Goal: Task Accomplishment & Management: Use online tool/utility

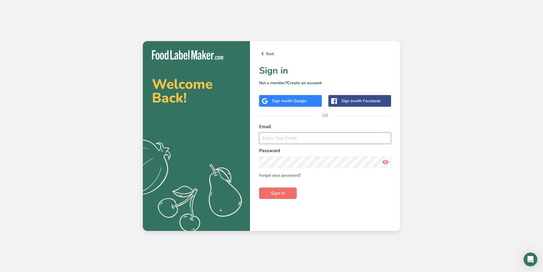
type input "[PERSON_NAME][EMAIL_ADDRESS][DOMAIN_NAME]"
click at [283, 195] on span "Sign in" at bounding box center [278, 193] width 14 height 7
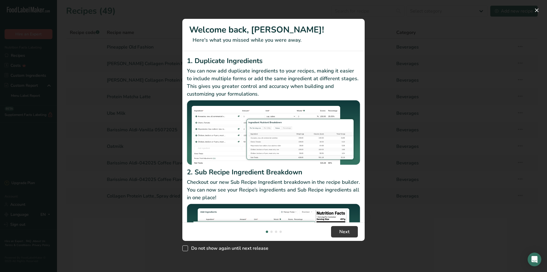
click at [187, 249] on span "New Features" at bounding box center [185, 248] width 6 height 6
click at [186, 249] on input "Do not show again until next release" at bounding box center [184, 248] width 4 height 4
checkbox input "true"
click at [348, 233] on span "Next" at bounding box center [344, 231] width 10 height 7
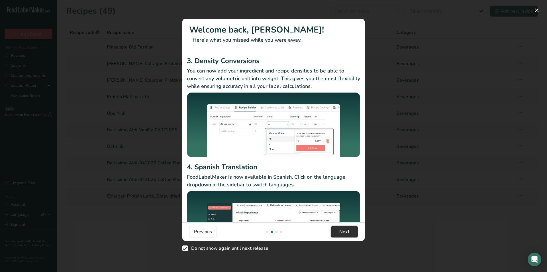
click at [346, 233] on span "Next" at bounding box center [344, 231] width 10 height 7
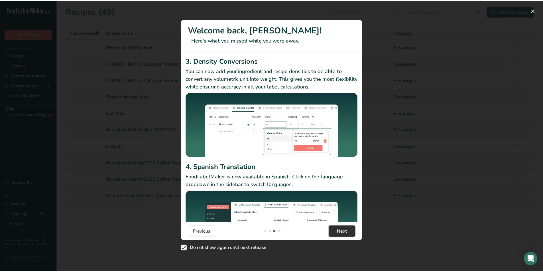
scroll to position [0, 365]
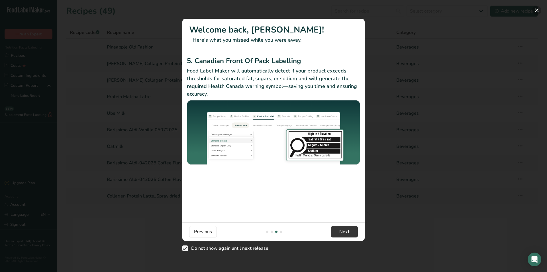
click at [540, 11] on button "New Features" at bounding box center [536, 10] width 9 height 9
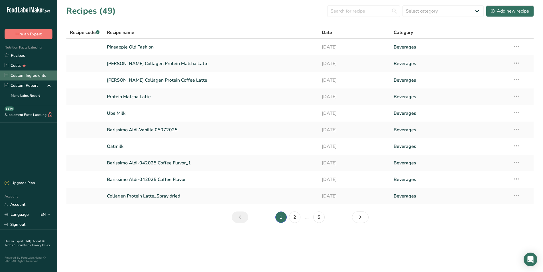
click at [25, 72] on link "Custom Ingredients" at bounding box center [28, 75] width 57 height 10
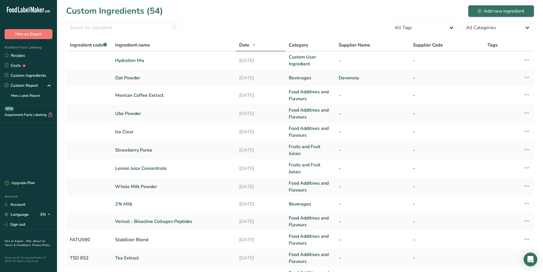
click at [495, 10] on div "Add new ingredient" at bounding box center [501, 11] width 47 height 7
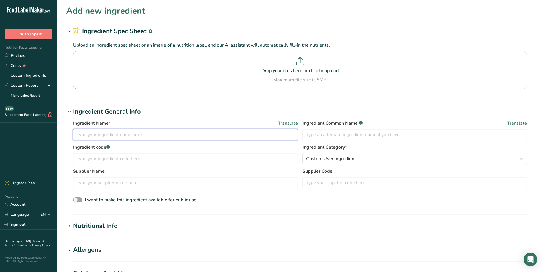
click at [108, 134] on input "text" at bounding box center [185, 134] width 225 height 11
type input "Salt Blend FAUQ637"
click at [330, 135] on input "text" at bounding box center [414, 134] width 225 height 11
click at [99, 161] on input "text" at bounding box center [185, 158] width 225 height 11
type input "FAUQ 637"
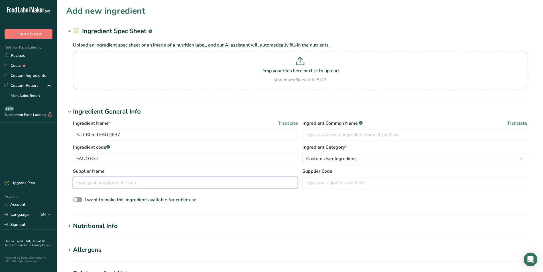
click at [135, 185] on input "text" at bounding box center [185, 182] width 225 height 11
type input "ADM"
click at [117, 225] on div "Nutritional Info" at bounding box center [95, 225] width 45 height 9
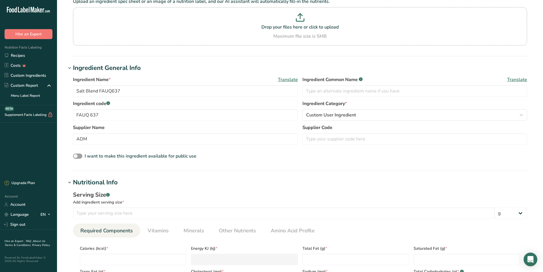
scroll to position [57, 0]
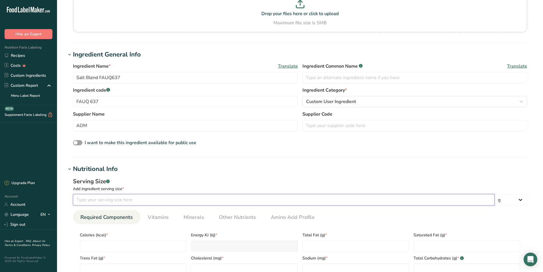
click at [90, 199] on input "number" at bounding box center [283, 199] width 421 height 11
type input "100"
click at [113, 245] on input "number" at bounding box center [133, 245] width 107 height 11
type input "6"
type KJ "25.1"
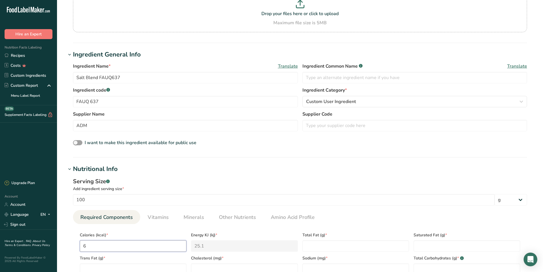
type input "60"
type KJ "251"
type input "60.1"
type KJ "251.5"
type input "60.14"
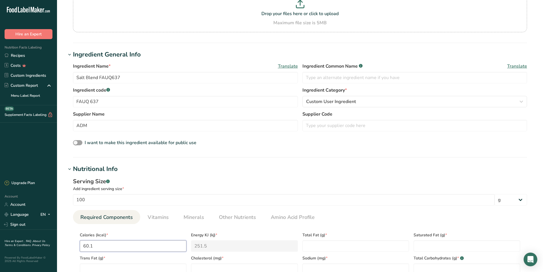
type KJ "251.6"
type input "60.148"
type KJ "251.7"
type input "60.148"
click at [320, 246] on Fat "number" at bounding box center [355, 245] width 107 height 11
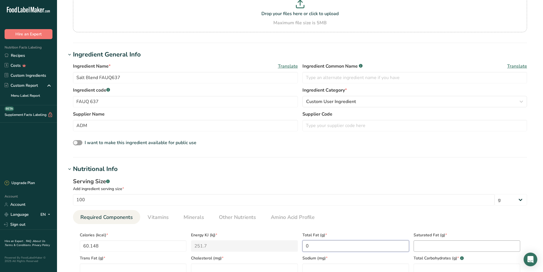
type Fat "0"
click at [437, 248] on Fat "number" at bounding box center [467, 245] width 107 height 11
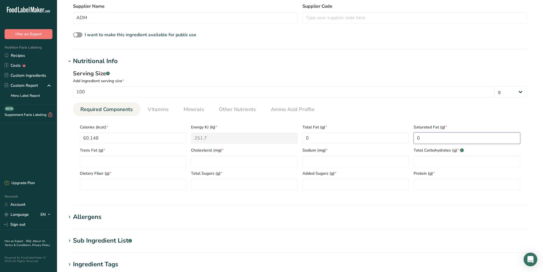
scroll to position [171, 0]
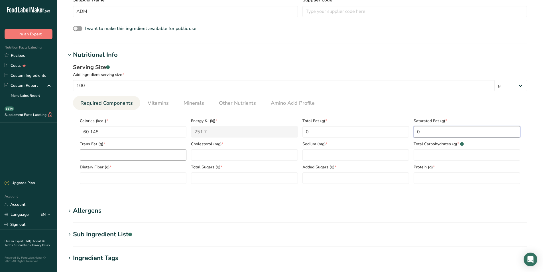
type Fat "0"
click at [97, 156] on Fat "number" at bounding box center [133, 154] width 107 height 11
type Fat "0"
click at [209, 159] on input "number" at bounding box center [244, 154] width 107 height 11
type input "0"
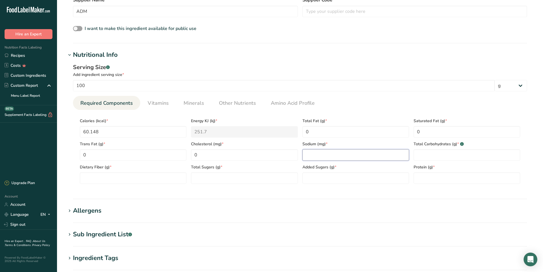
click at [319, 153] on input "number" at bounding box center [355, 154] width 107 height 11
type input "23918.19"
click at [430, 152] on Carbohydrates "number" at bounding box center [467, 154] width 107 height 11
type Carbohydrates "21.379"
click at [144, 180] on Fiber "number" at bounding box center [133, 177] width 107 height 11
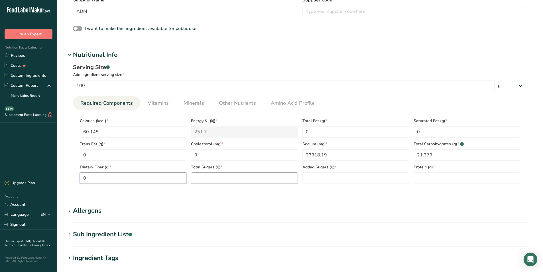
type Fiber "0"
click at [234, 174] on Sugars "number" at bounding box center [244, 177] width 107 height 11
type Sugars "0.178"
click at [342, 176] on Sugars "number" at bounding box center [355, 177] width 107 height 11
type Sugars "0"
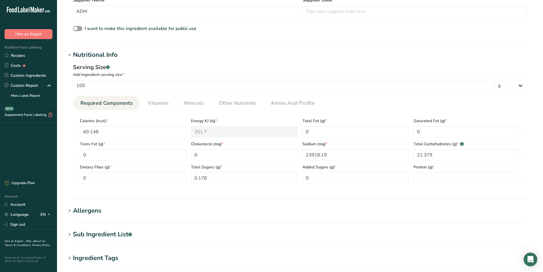
click at [429, 185] on section "Calories (kcal) * 60.148 Energy KJ (kj) * 251.7 Total Fat (g) * 0 Saturated Fat…" at bounding box center [300, 149] width 454 height 78
click at [431, 177] on input "number" at bounding box center [467, 177] width 107 height 11
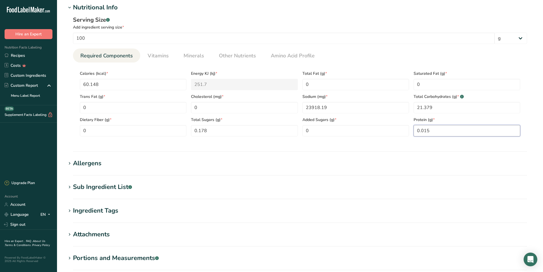
scroll to position [228, 0]
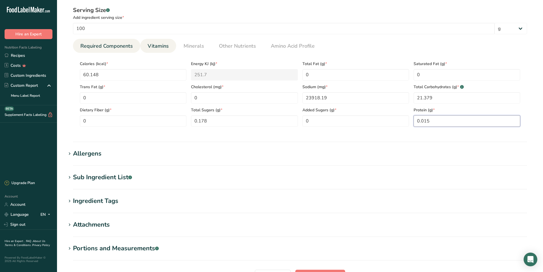
type input "0.015"
click at [158, 45] on span "Vitamins" at bounding box center [158, 46] width 21 height 8
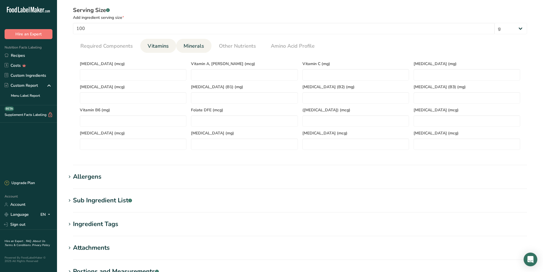
click at [189, 43] on span "Minerals" at bounding box center [194, 46] width 21 height 8
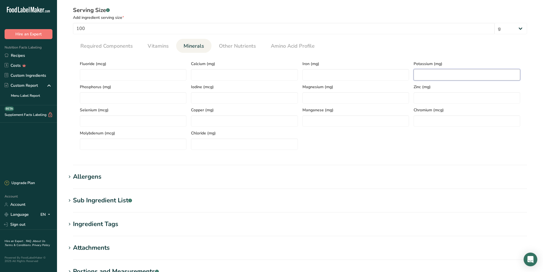
click at [430, 74] on input "number" at bounding box center [467, 74] width 107 height 11
type input "6719.466"
click at [438, 94] on input "number" at bounding box center [467, 97] width 107 height 11
click at [89, 48] on span "Required Components" at bounding box center [106, 46] width 52 height 8
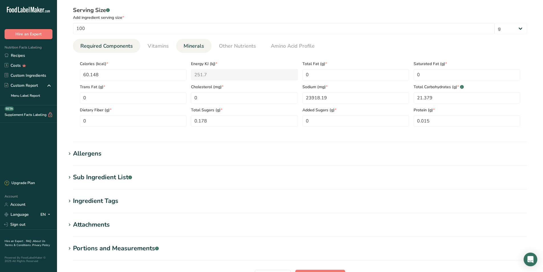
click at [197, 46] on span "Minerals" at bounding box center [194, 46] width 21 height 8
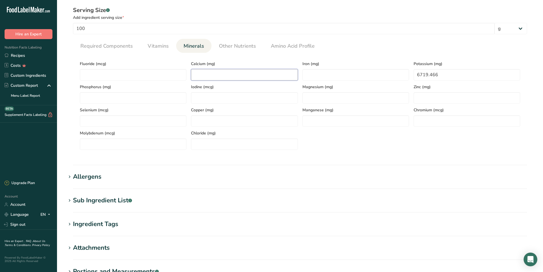
click at [211, 76] on input "number" at bounding box center [244, 74] width 107 height 11
type input "23.415"
click at [231, 86] on span "Iodine (mcg)" at bounding box center [244, 87] width 107 height 6
click at [127, 47] on span "Required Components" at bounding box center [106, 46] width 52 height 8
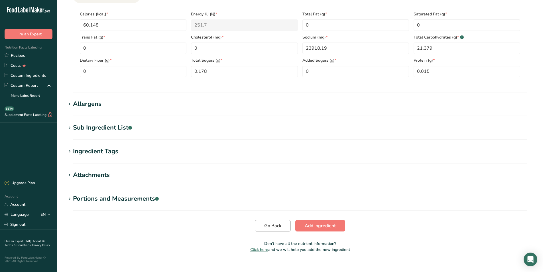
scroll to position [286, 0]
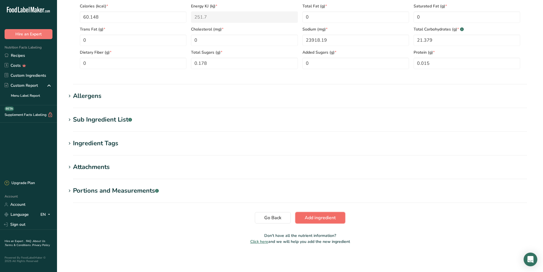
click at [330, 217] on span "Add ingredient" at bounding box center [320, 217] width 31 height 7
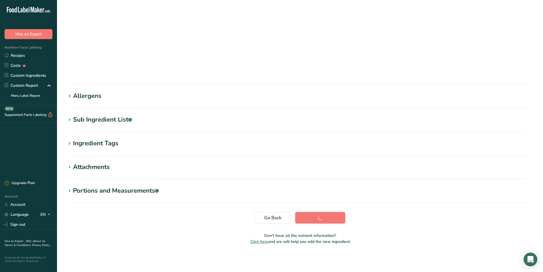
scroll to position [6, 0]
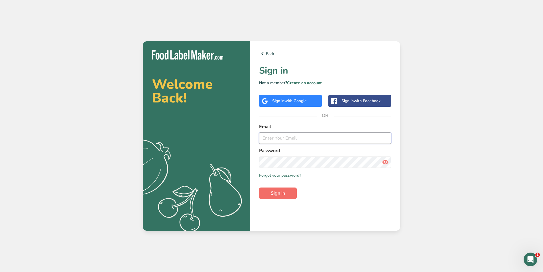
type input "[PERSON_NAME][EMAIL_ADDRESS][DOMAIN_NAME]"
click at [284, 196] on span "Sign in" at bounding box center [278, 193] width 14 height 7
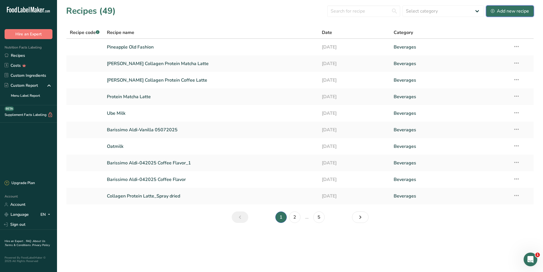
click at [524, 9] on div "Add new recipe" at bounding box center [510, 11] width 38 height 7
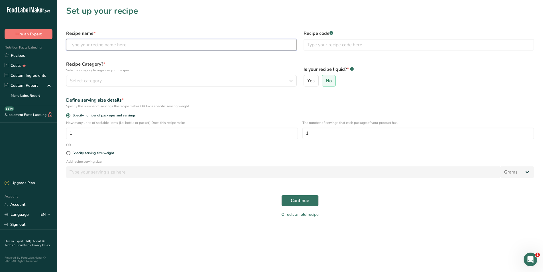
click at [152, 45] on input "text" at bounding box center [181, 44] width 231 height 11
type input "Whiskey Sour (WS03)"
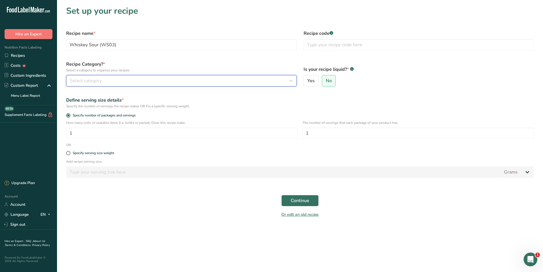
click at [93, 77] on button "Select category" at bounding box center [181, 80] width 231 height 11
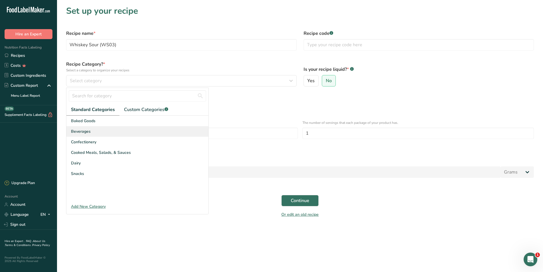
click at [87, 130] on span "Beverages" at bounding box center [81, 131] width 20 height 6
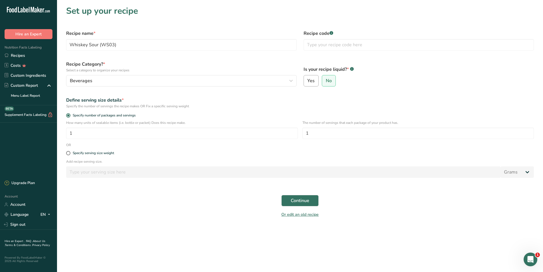
click at [307, 79] on span "Yes" at bounding box center [310, 81] width 7 height 6
click at [307, 79] on input "Yes" at bounding box center [306, 81] width 4 height 4
radio input "true"
radio input "false"
select select "22"
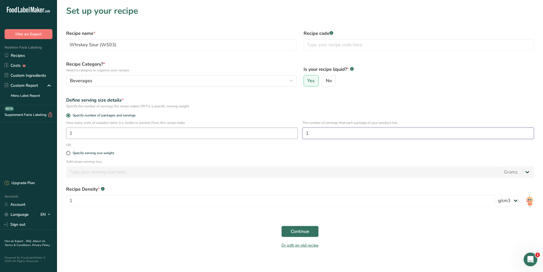
drag, startPoint x: 313, startPoint y: 136, endPoint x: 286, endPoint y: 136, distance: 26.5
click at [286, 136] on div "How many units of sealable items (i.e. bottle or packet) Does this recipe make.…" at bounding box center [300, 131] width 475 height 22
type input "325"
click at [107, 198] on input "1" at bounding box center [280, 200] width 428 height 11
click at [297, 231] on span "Continue" at bounding box center [300, 231] width 19 height 7
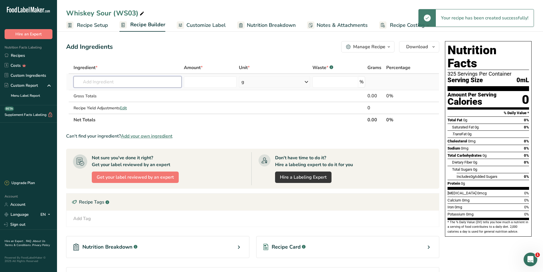
click at [111, 85] on input "text" at bounding box center [128, 81] width 108 height 11
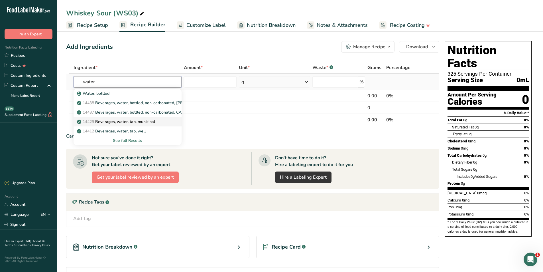
type input "water"
click at [132, 122] on p "14429 Beverages, water, tap, municipal" at bounding box center [116, 122] width 77 height 6
type input "Beverages, water, tap, municipal"
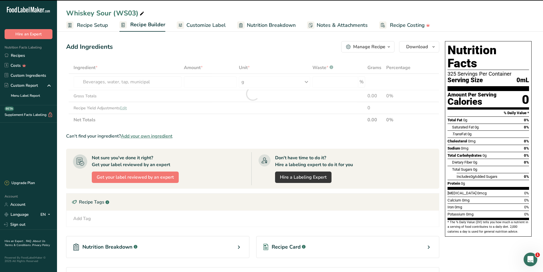
type input "0"
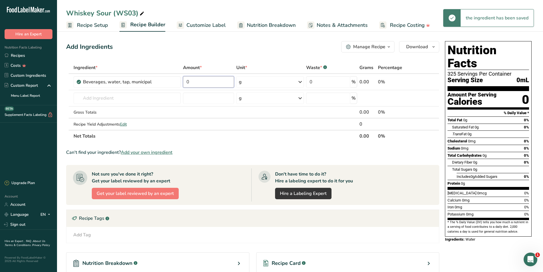
click at [204, 83] on input "0" at bounding box center [208, 81] width 51 height 11
type input "310"
click at [102, 100] on input "text" at bounding box center [127, 97] width 107 height 11
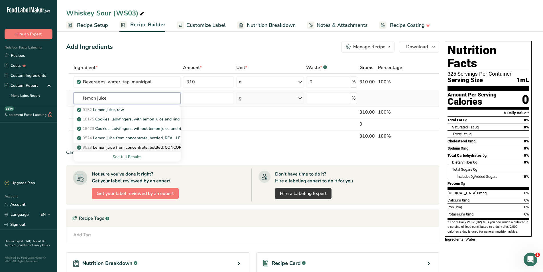
type input "lemon juice"
click at [152, 147] on p "9523 Lemon juice from concentrate, bottled, CONCORD" at bounding box center [131, 147] width 107 height 6
type input "Lemon juice from concentrate, bottled, CONCORD"
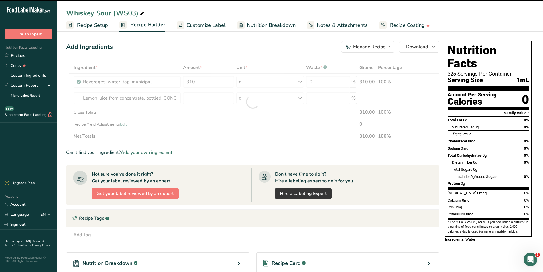
type input "0"
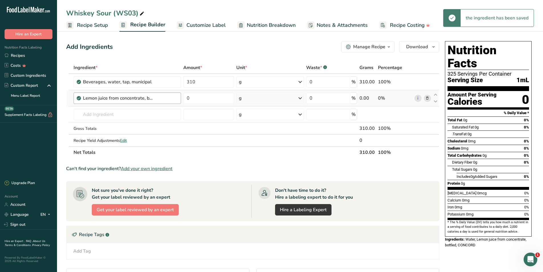
click at [161, 94] on div "Lemon juice from concentrate, bottled, CONCORD" at bounding box center [127, 97] width 107 height 11
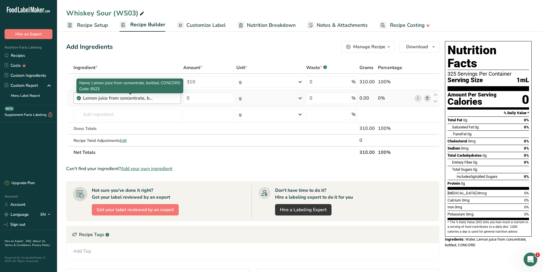
click at [148, 99] on div "Lemon juice from concentrate, bottled, CONCORD" at bounding box center [118, 98] width 71 height 7
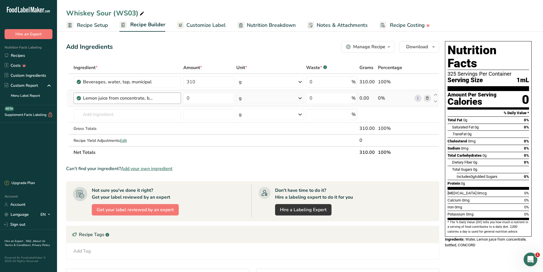
click at [135, 99] on div "Lemon juice from concentrate, bottled, CONCORD" at bounding box center [118, 98] width 71 height 7
click at [158, 98] on div "Lemon juice from concentrate, bottled, CONCORD" at bounding box center [130, 98] width 95 height 7
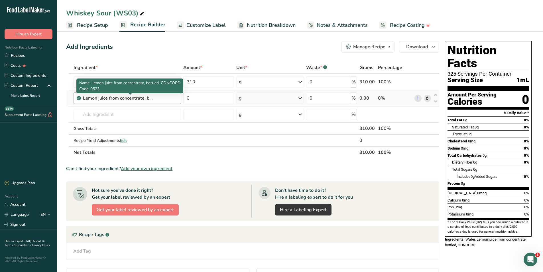
click at [149, 98] on div "Lemon juice from concentrate, bottled, CONCORD" at bounding box center [118, 98] width 71 height 7
drag, startPoint x: 84, startPoint y: 98, endPoint x: 172, endPoint y: 97, distance: 88.3
click at [172, 97] on div "Lemon juice from concentrate, bottled, CONCORD" at bounding box center [130, 98] width 95 height 7
click at [135, 100] on div "Lemon juice from concentrate, bottled, CONCORD" at bounding box center [118, 98] width 71 height 7
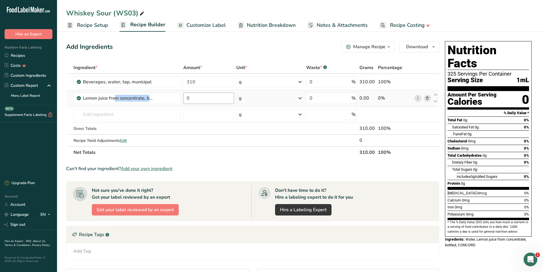
drag, startPoint x: 84, startPoint y: 97, endPoint x: 219, endPoint y: 98, distance: 135.7
click at [219, 98] on tr "Lemon juice from concentrate, bottled, CONCORD 0 g Portions 1 tbsp 1 tsp Weight…" at bounding box center [252, 98] width 372 height 16
click at [429, 98] on span at bounding box center [427, 98] width 7 height 7
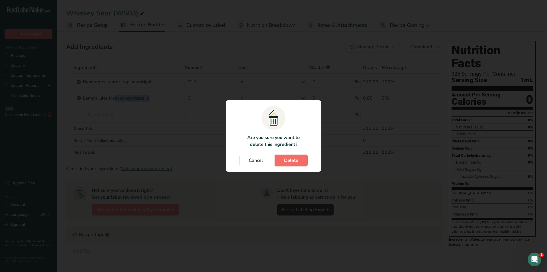
click at [290, 160] on span "Delete" at bounding box center [291, 160] width 14 height 7
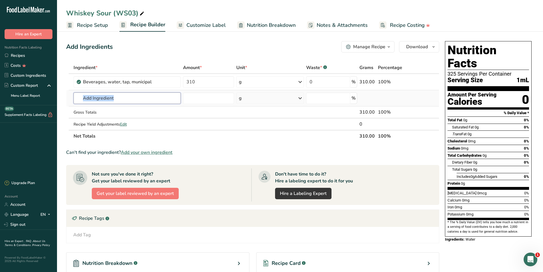
click at [120, 100] on input "text" at bounding box center [127, 97] width 107 height 11
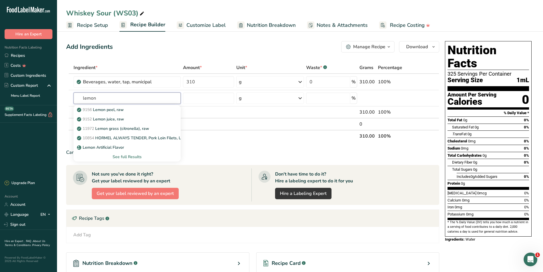
type input "lemon"
click at [29, 76] on link "Custom Ingredients" at bounding box center [28, 75] width 57 height 10
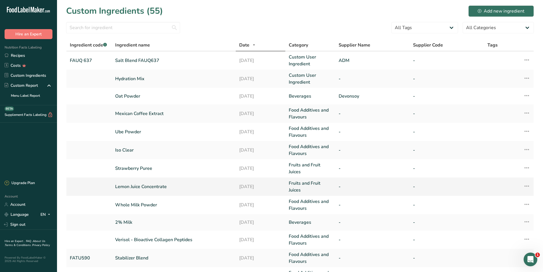
click at [146, 185] on link "Lemon Juice Concentrate" at bounding box center [173, 186] width 117 height 7
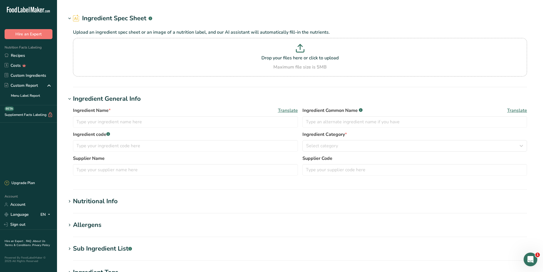
type input "Lemon Juice Concentrate"
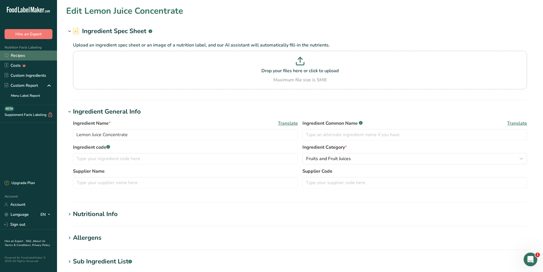
click at [23, 58] on link "Recipes" at bounding box center [28, 55] width 57 height 10
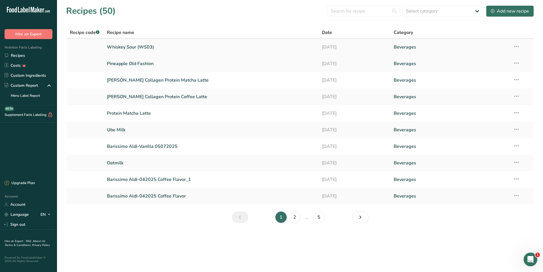
click at [167, 48] on link "Whiskey Sour (WS03)" at bounding box center [211, 47] width 208 height 12
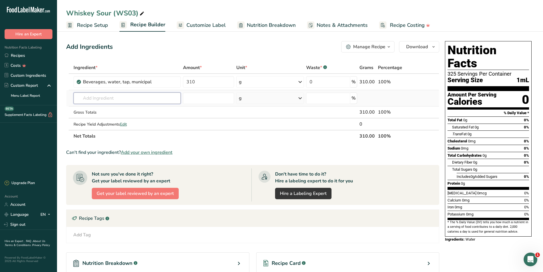
click at [88, 97] on input "text" at bounding box center [127, 97] width 107 height 11
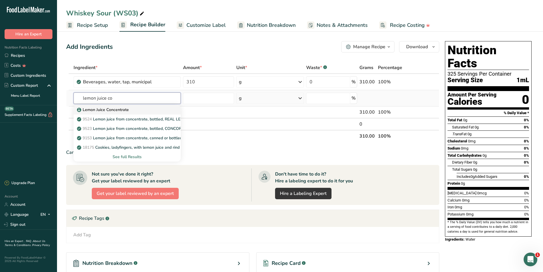
type input "lemon juice co"
click at [108, 109] on p "Lemon Juice Concentrate" at bounding box center [103, 110] width 51 height 6
type input "Lemon Juice Concentrate"
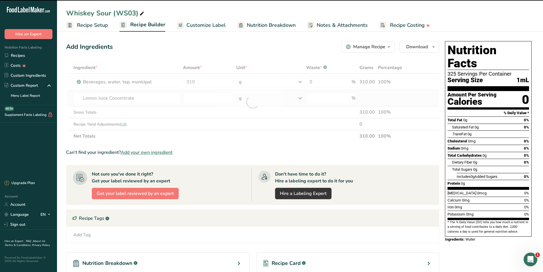
type input "0"
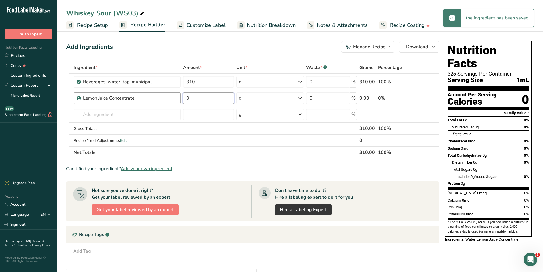
drag, startPoint x: 207, startPoint y: 95, endPoint x: 146, endPoint y: 94, distance: 61.6
click at [146, 94] on tr "Lemon Juice Concentrate 0 g Weight Units g kg mg See more Volume Units l mL fl …" at bounding box center [252, 98] width 372 height 16
type input "1.625"
click at [112, 112] on input "text" at bounding box center [127, 114] width 107 height 11
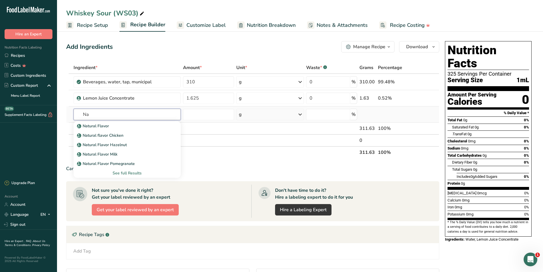
type input "N"
type input "cane sugar"
click at [99, 152] on p "Cane Sugar" at bounding box center [91, 154] width 26 height 6
type input "Cane Sugar"
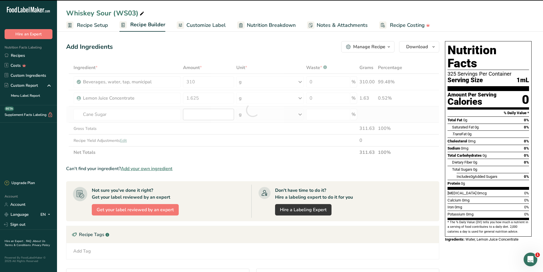
type input "0"
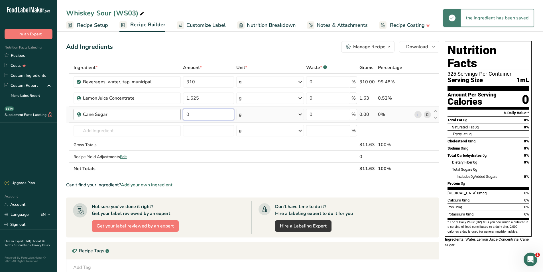
drag, startPoint x: 198, startPoint y: 113, endPoint x: 174, endPoint y: 113, distance: 23.7
click at [174, 113] on tr "Cane Sugar 0 g Weight Units g kg mg See more Volume Units l Volume units requir…" at bounding box center [252, 114] width 372 height 16
type input "6.5"
click at [92, 130] on input "text" at bounding box center [127, 130] width 107 height 11
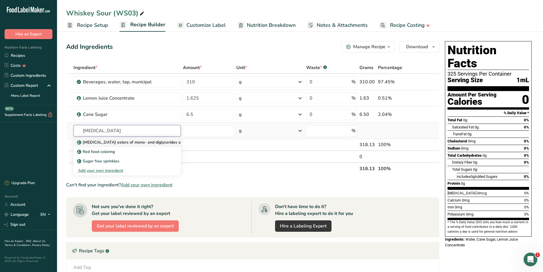
type input "citric acid"
click at [136, 144] on p "Citric acid esters of mono- and diglycerides of fatty acids (E472c)" at bounding box center [147, 142] width 139 height 6
type input "Citric acid esters of mono- and diglycerides of fatty acids (E472c)"
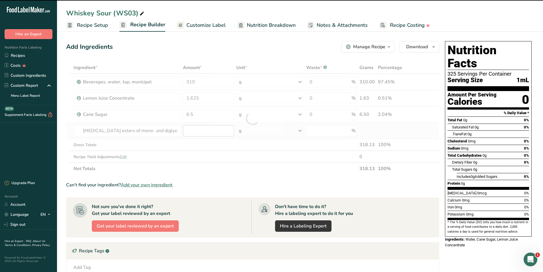
type input "0"
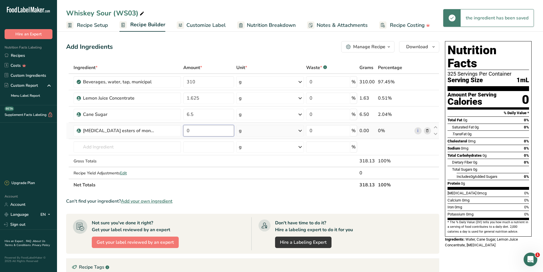
drag, startPoint x: 195, startPoint y: 130, endPoint x: 182, endPoint y: 130, distance: 12.8
click at [182, 130] on td "0" at bounding box center [208, 131] width 53 height 16
type input "0.065"
click at [100, 147] on input "text" at bounding box center [127, 146] width 107 height 11
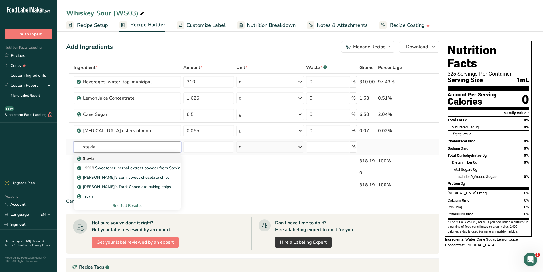
type input "stevia"
click at [89, 157] on p "Stevia" at bounding box center [86, 158] width 16 height 6
type input "Stevia"
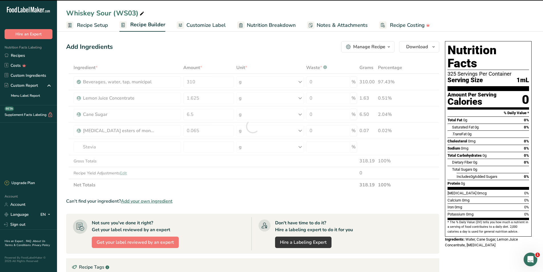
type input "0"
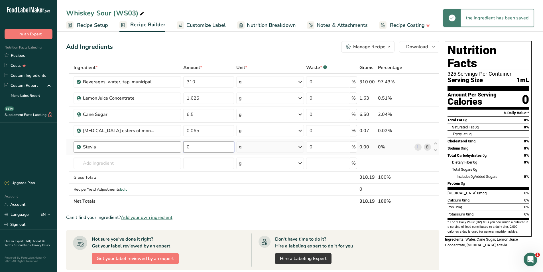
drag, startPoint x: 204, startPoint y: 145, endPoint x: 181, endPoint y: 145, distance: 23.4
click at [181, 145] on tr "Stevia 0 g Weight Units g kg mg See more Volume Units l Volume units require a …" at bounding box center [252, 147] width 372 height 16
type input "0.0325"
click at [106, 162] on input "text" at bounding box center [127, 162] width 107 height 11
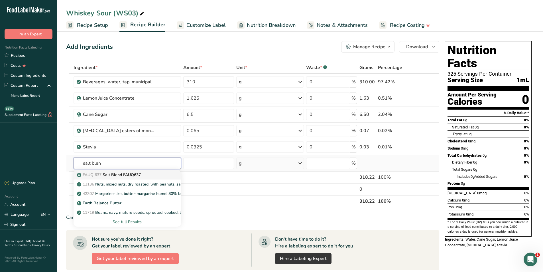
type input "salt blen"
click at [114, 171] on link "FAUQ 637 Salt Blend FAUQ637" at bounding box center [127, 174] width 107 height 9
type input "Salt Blend FAUQ637"
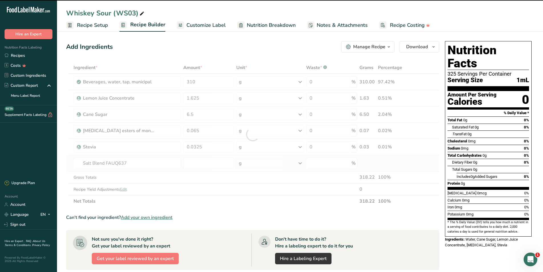
type input "0"
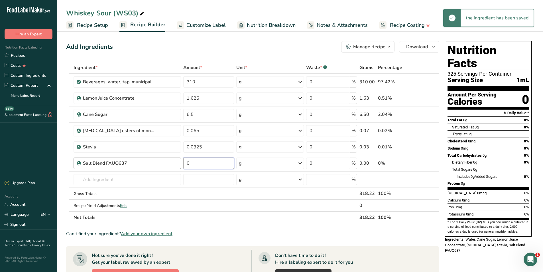
drag, startPoint x: 196, startPoint y: 162, endPoint x: 172, endPoint y: 162, distance: 24.2
click at [172, 162] on tr "Salt Blend FAUQ637 0 g Weight Units g kg mg See more Volume Units l mL fl oz Se…" at bounding box center [252, 163] width 372 height 16
type input "0.65"
click at [109, 181] on input "text" at bounding box center [127, 179] width 107 height 11
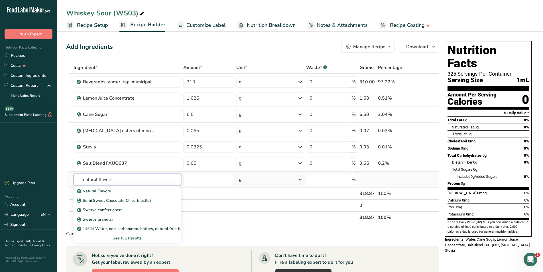
type input "natural flavors"
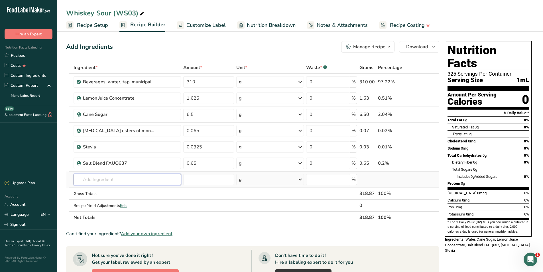
click at [101, 181] on input "text" at bounding box center [127, 179] width 107 height 11
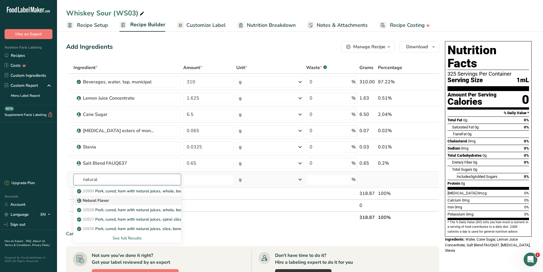
type input "natural"
click at [106, 199] on p "Natural Flavor" at bounding box center [93, 200] width 31 height 6
type input "Natural Flavor"
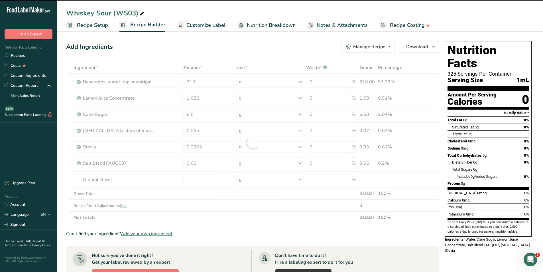
type input "0"
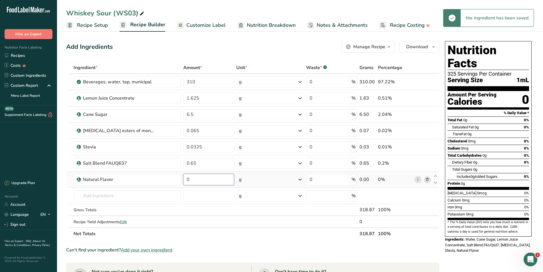
drag, startPoint x: 199, startPoint y: 178, endPoint x: 186, endPoint y: 178, distance: 12.3
click at [186, 178] on input "0" at bounding box center [208, 179] width 51 height 11
type input "5.36"
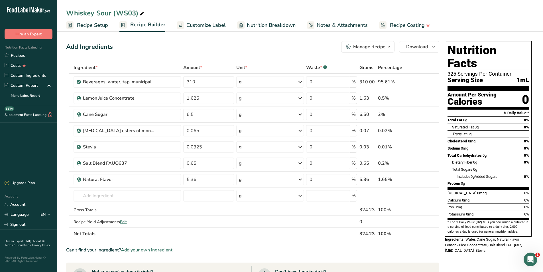
click at [99, 25] on span "Recipe Setup" at bounding box center [92, 25] width 31 height 8
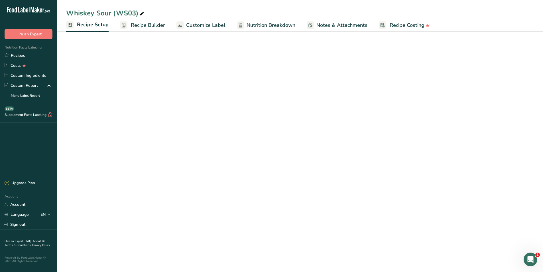
select select "22"
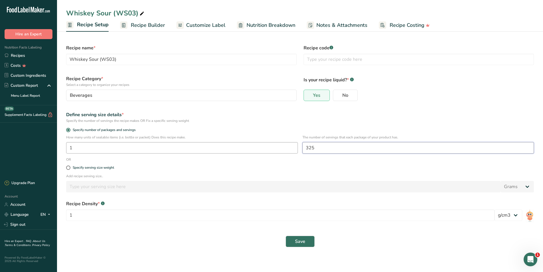
drag, startPoint x: 330, startPoint y: 150, endPoint x: 294, endPoint y: 150, distance: 36.8
click at [294, 150] on div "How many units of sealable items (i.e. bottle or packet) Does this recipe make.…" at bounding box center [300, 146] width 475 height 22
type input "1"
click at [68, 168] on span at bounding box center [68, 167] width 4 height 4
click at [68, 168] on input "Specify serving size weight" at bounding box center [68, 168] width 4 height 4
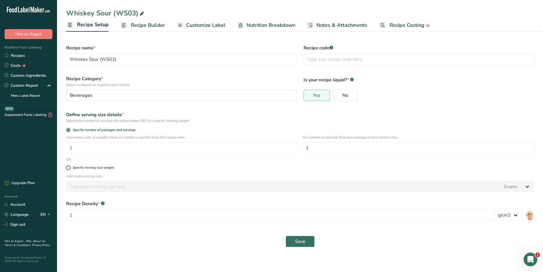
radio input "true"
radio input "false"
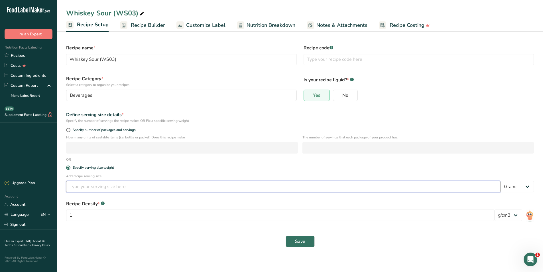
click at [133, 187] on input "number" at bounding box center [283, 186] width 434 height 11
type input "325"
click at [146, 22] on span "Recipe Builder" at bounding box center [148, 25] width 34 height 8
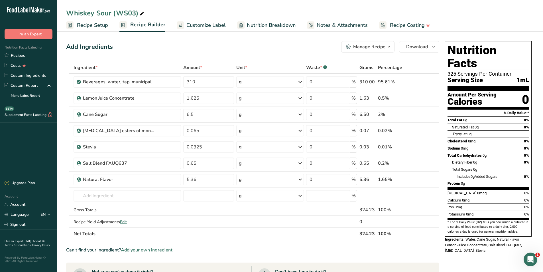
click at [87, 23] on span "Recipe Setup" at bounding box center [92, 25] width 31 height 8
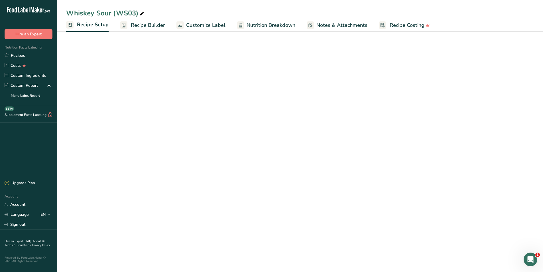
select select "22"
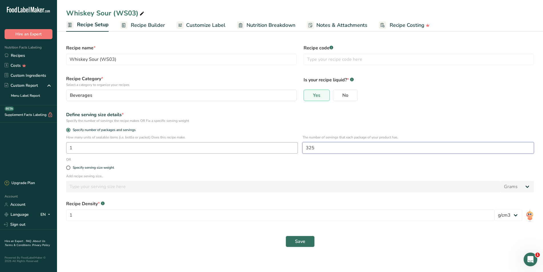
drag, startPoint x: 316, startPoint y: 148, endPoint x: 298, endPoint y: 148, distance: 18.8
click at [298, 148] on div "How many units of sealable items (i.e. bottle or packet) Does this recipe make.…" at bounding box center [300, 146] width 475 height 22
type input "1"
click at [120, 216] on input "1" at bounding box center [280, 214] width 428 height 11
click at [143, 26] on span "Recipe Builder" at bounding box center [148, 25] width 34 height 8
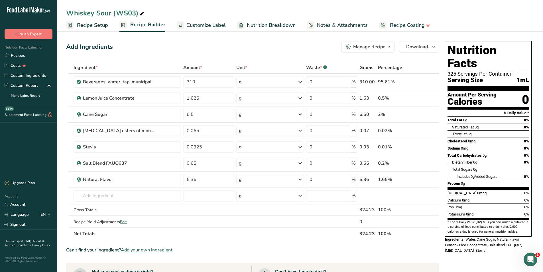
click at [94, 24] on span "Recipe Setup" at bounding box center [92, 25] width 31 height 8
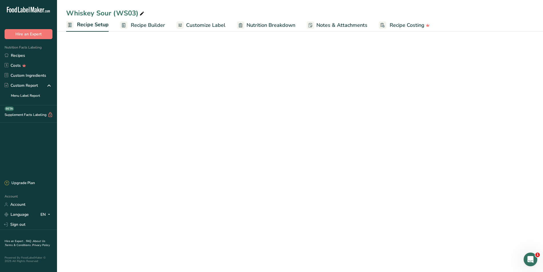
select select "22"
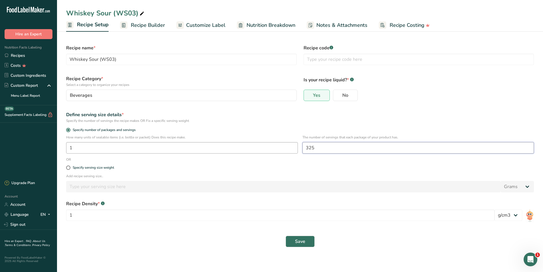
drag, startPoint x: 315, startPoint y: 148, endPoint x: 297, endPoint y: 147, distance: 18.8
click at [297, 147] on div "How many units of sealable items (i.e. bottle or packet) Does this recipe make.…" at bounding box center [300, 146] width 475 height 22
type input "1"
click at [268, 216] on input "1" at bounding box center [280, 214] width 428 height 11
click at [143, 26] on span "Recipe Builder" at bounding box center [148, 25] width 34 height 8
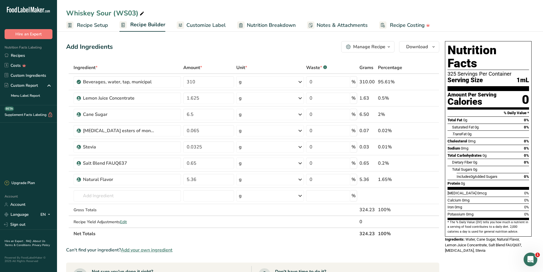
click at [84, 24] on span "Recipe Setup" at bounding box center [92, 25] width 31 height 8
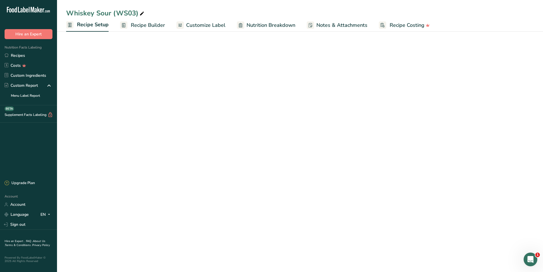
select select "22"
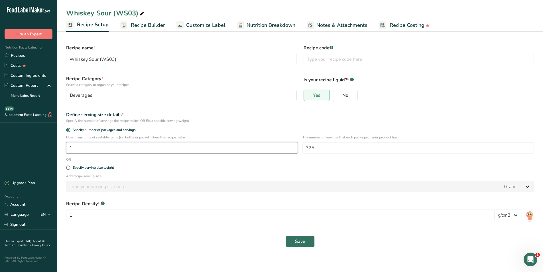
click at [74, 149] on input "1" at bounding box center [182, 147] width 232 height 11
drag, startPoint x: 322, startPoint y: 148, endPoint x: 293, endPoint y: 147, distance: 29.1
click at [293, 147] on div "How many units of sealable items (i.e. bottle or packet) Does this recipe make.…" at bounding box center [300, 146] width 475 height 22
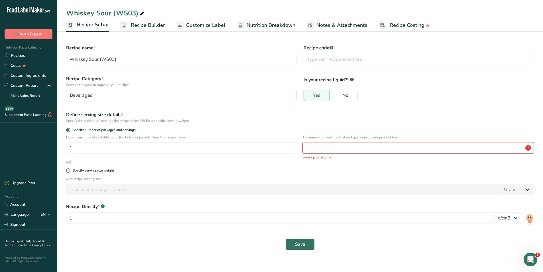
click at [69, 170] on span at bounding box center [68, 170] width 4 height 4
click at [69, 170] on input "Specify serving size weight" at bounding box center [68, 170] width 4 height 4
radio input "true"
radio input "false"
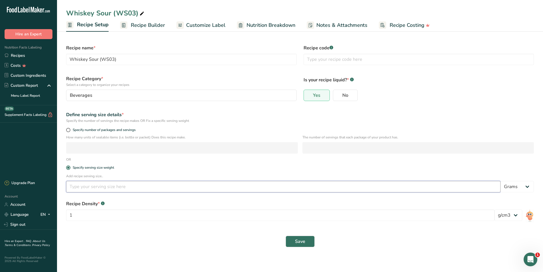
click at [101, 189] on input "number" at bounding box center [283, 186] width 434 height 11
type input "325"
click at [159, 203] on div "Recipe Density * .a-a{fill:#347362;}.b-a{fill:#fff;}" at bounding box center [300, 203] width 468 height 7
click at [152, 25] on span "Recipe Builder" at bounding box center [148, 25] width 34 height 8
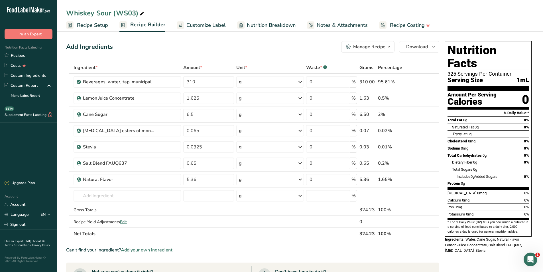
click at [84, 25] on span "Recipe Setup" at bounding box center [92, 25] width 31 height 8
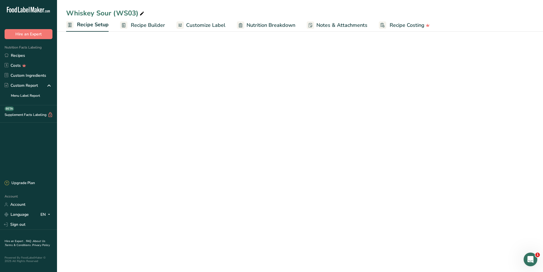
select select "22"
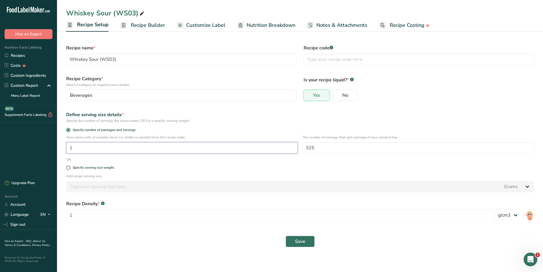
click at [142, 147] on input "1" at bounding box center [182, 147] width 232 height 11
drag, startPoint x: 319, startPoint y: 148, endPoint x: 301, endPoint y: 148, distance: 18.2
click at [301, 148] on div "How many units of sealable items (i.e. bottle or packet) Does this recipe make.…" at bounding box center [300, 146] width 475 height 22
click at [269, 163] on div "Specify serving size weight" at bounding box center [300, 167] width 475 height 11
click at [298, 242] on span "Save" at bounding box center [300, 241] width 10 height 7
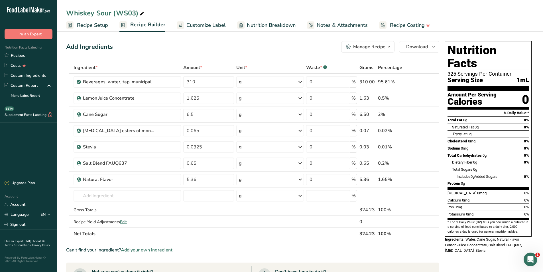
click at [85, 25] on span "Recipe Setup" at bounding box center [92, 25] width 31 height 8
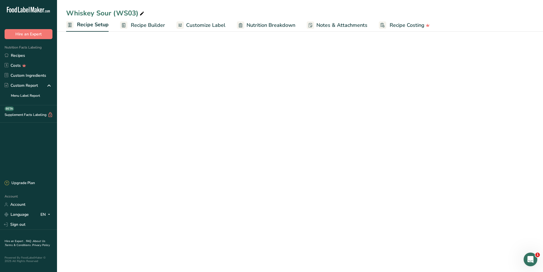
select select "22"
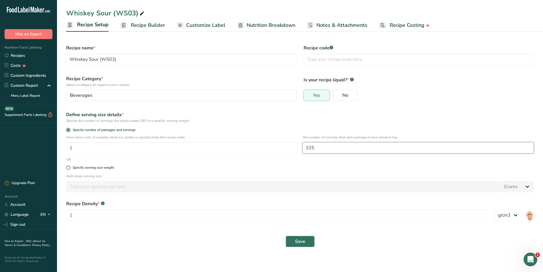
drag, startPoint x: 324, startPoint y: 149, endPoint x: 305, endPoint y: 145, distance: 19.5
click at [305, 145] on input "325" at bounding box center [418, 147] width 232 height 11
type input "1"
click at [141, 148] on input "1" at bounding box center [182, 147] width 232 height 11
click at [306, 242] on button "Save" at bounding box center [300, 240] width 29 height 11
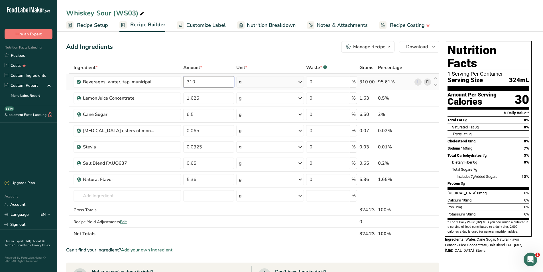
click at [194, 81] on input "310" at bounding box center [208, 81] width 51 height 11
type input "311"
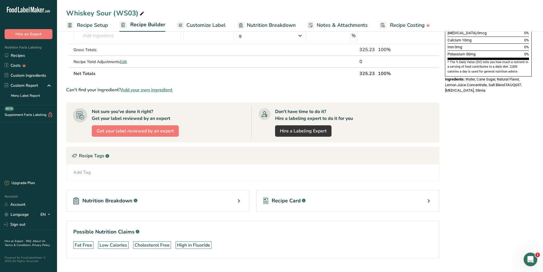
scroll to position [171, 0]
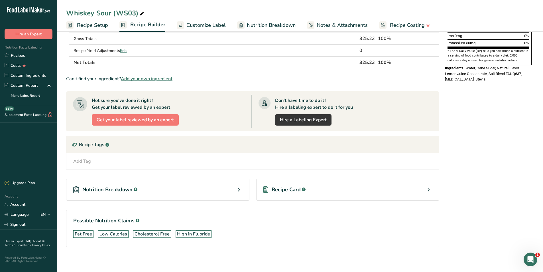
click at [115, 188] on span "Nutrition Breakdown" at bounding box center [107, 190] width 50 height 8
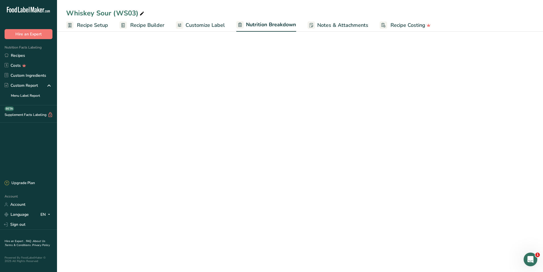
select select "Calories"
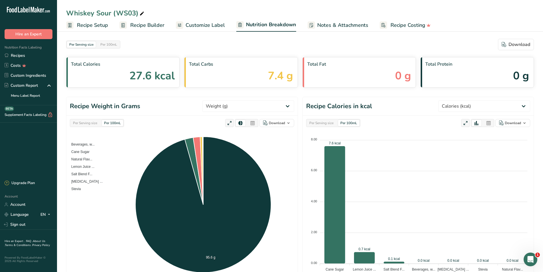
click at [139, 26] on span "Recipe Builder" at bounding box center [147, 25] width 34 height 8
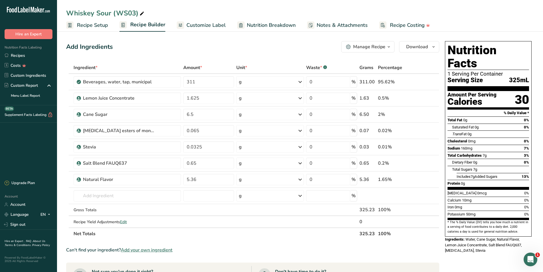
click at [208, 23] on span "Customize Label" at bounding box center [205, 25] width 39 height 8
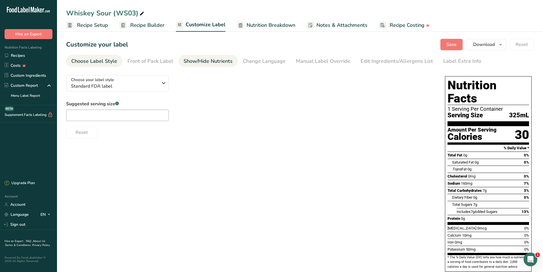
click at [204, 60] on div "Show/Hide Nutrients" at bounding box center [208, 61] width 49 height 8
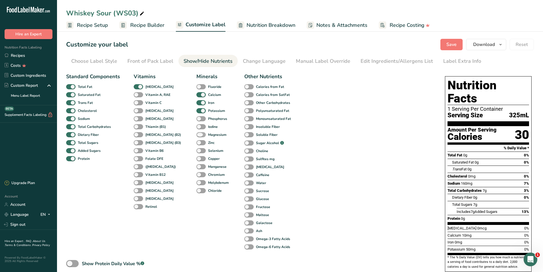
click at [196, 135] on span at bounding box center [200, 134] width 9 height 5
click at [196, 135] on input "Magnesium" at bounding box center [198, 135] width 4 height 4
checkbox input "true"
click at [141, 25] on span "Recipe Builder" at bounding box center [147, 25] width 34 height 8
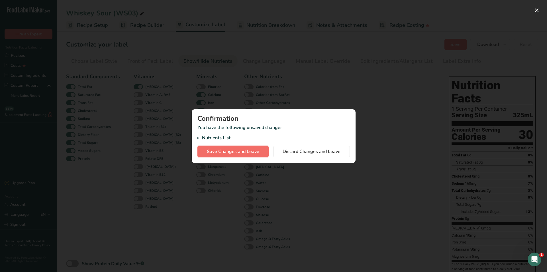
click at [232, 152] on span "Save Changes and Leave" at bounding box center [233, 151] width 52 height 7
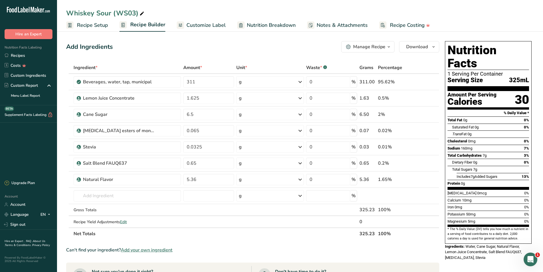
click at [213, 25] on span "Customize Label" at bounding box center [205, 25] width 39 height 8
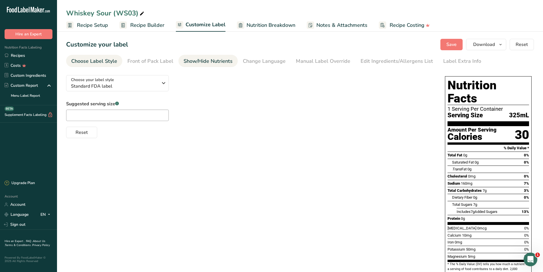
click at [207, 60] on div "Show/Hide Nutrients" at bounding box center [208, 61] width 49 height 8
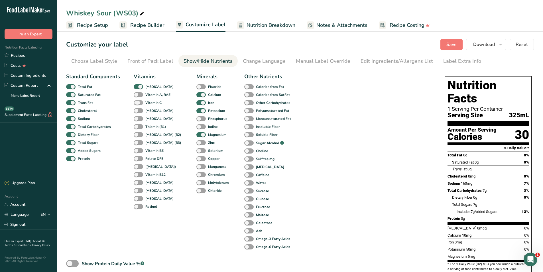
click at [138, 103] on span at bounding box center [138, 102] width 9 height 5
click at [137, 103] on input "Vitamin C" at bounding box center [136, 103] width 4 height 4
checkbox input "true"
click at [451, 44] on span "Save" at bounding box center [451, 44] width 10 height 7
click at [196, 192] on span at bounding box center [200, 190] width 9 height 5
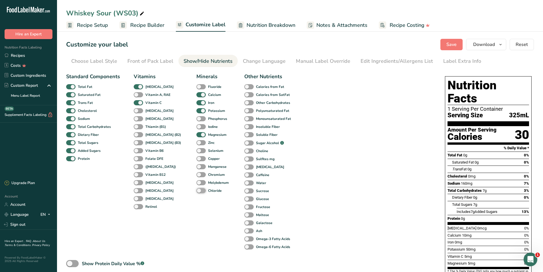
click at [196, 192] on input "Chloride" at bounding box center [198, 190] width 4 height 4
click at [196, 191] on span at bounding box center [200, 190] width 9 height 5
click at [196, 191] on input "Chloride" at bounding box center [198, 190] width 4 height 4
checkbox input "false"
click at [196, 102] on span at bounding box center [200, 102] width 9 height 5
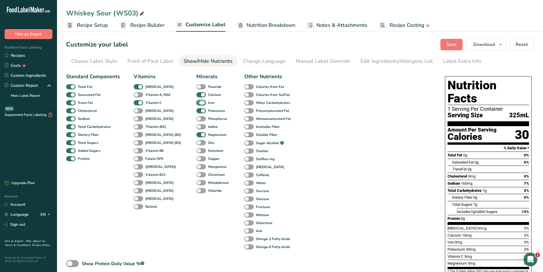
click at [196, 102] on input "Iron" at bounding box center [198, 103] width 4 height 4
checkbox input "false"
click at [458, 45] on button "Save" at bounding box center [451, 44] width 22 height 11
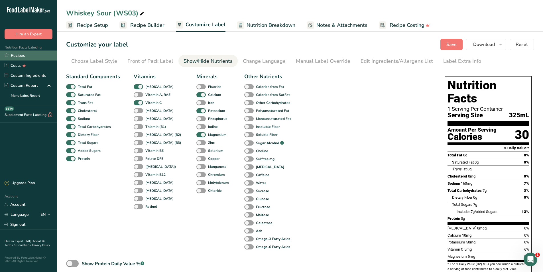
click at [25, 55] on link "Recipes" at bounding box center [28, 55] width 57 height 10
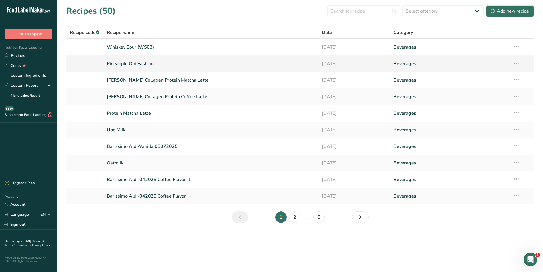
click at [135, 63] on link "Pineapple Old Fashion" at bounding box center [211, 64] width 208 height 12
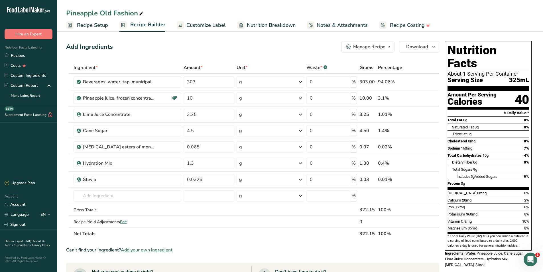
click at [87, 25] on span "Recipe Setup" at bounding box center [92, 25] width 31 height 8
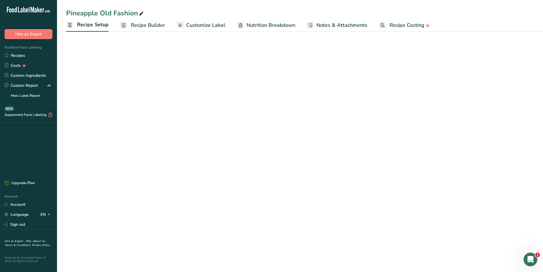
select select "22"
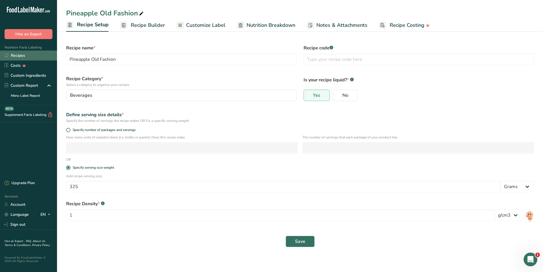
click at [20, 54] on link "Recipes" at bounding box center [28, 55] width 57 height 10
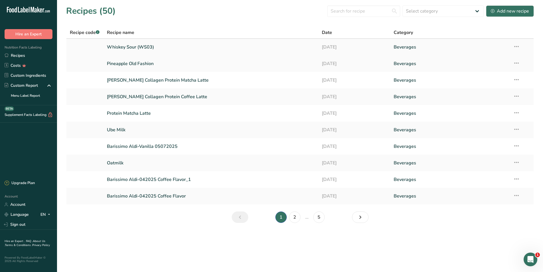
click at [145, 48] on link "Whiskey Sour (WS03)" at bounding box center [211, 47] width 208 height 12
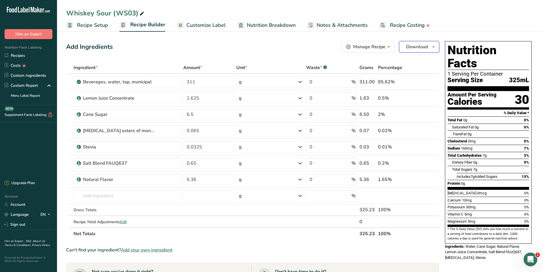
click at [418, 47] on span "Download" at bounding box center [417, 46] width 22 height 7
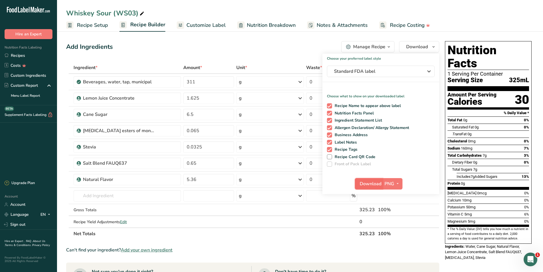
click at [370, 184] on span "Download" at bounding box center [371, 183] width 22 height 7
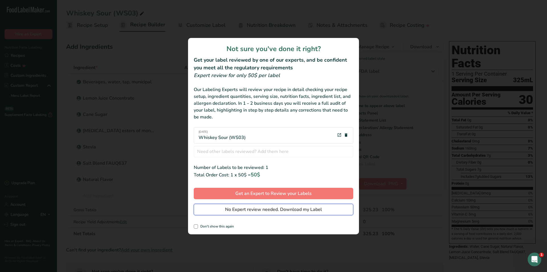
click at [255, 211] on span "No Expert review needed. Download my Label" at bounding box center [273, 209] width 97 height 7
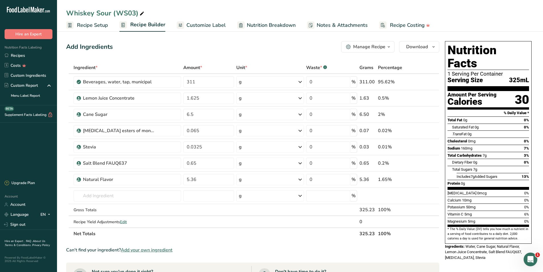
click at [197, 25] on span "Customize Label" at bounding box center [205, 25] width 39 height 8
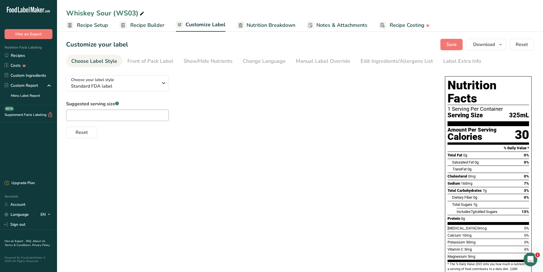
click at [261, 28] on span "Nutrition Breakdown" at bounding box center [271, 25] width 49 height 8
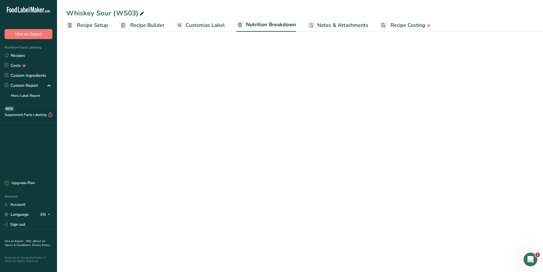
select select "Calories"
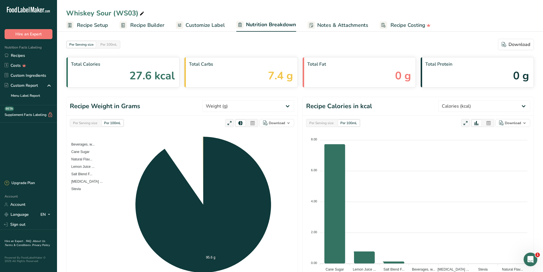
click at [214, 26] on span "Customize Label" at bounding box center [205, 25] width 39 height 8
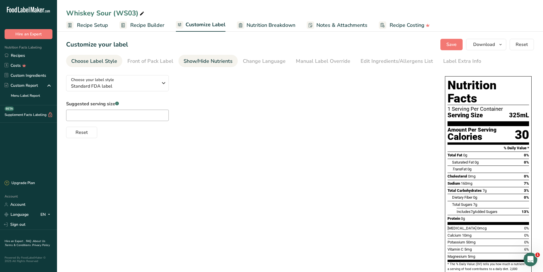
click at [206, 61] on div "Show/Hide Nutrients" at bounding box center [208, 61] width 49 height 8
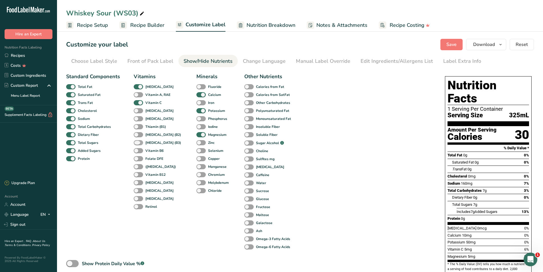
click at [139, 141] on span at bounding box center [138, 142] width 9 height 5
click at [137, 141] on input "Niacin (B3)" at bounding box center [136, 142] width 4 height 4
click at [139, 141] on span at bounding box center [138, 142] width 9 height 5
click at [137, 141] on input "Niacin (B3)" at bounding box center [136, 142] width 4 height 4
checkbox input "false"
